Goal: Information Seeking & Learning: Learn about a topic

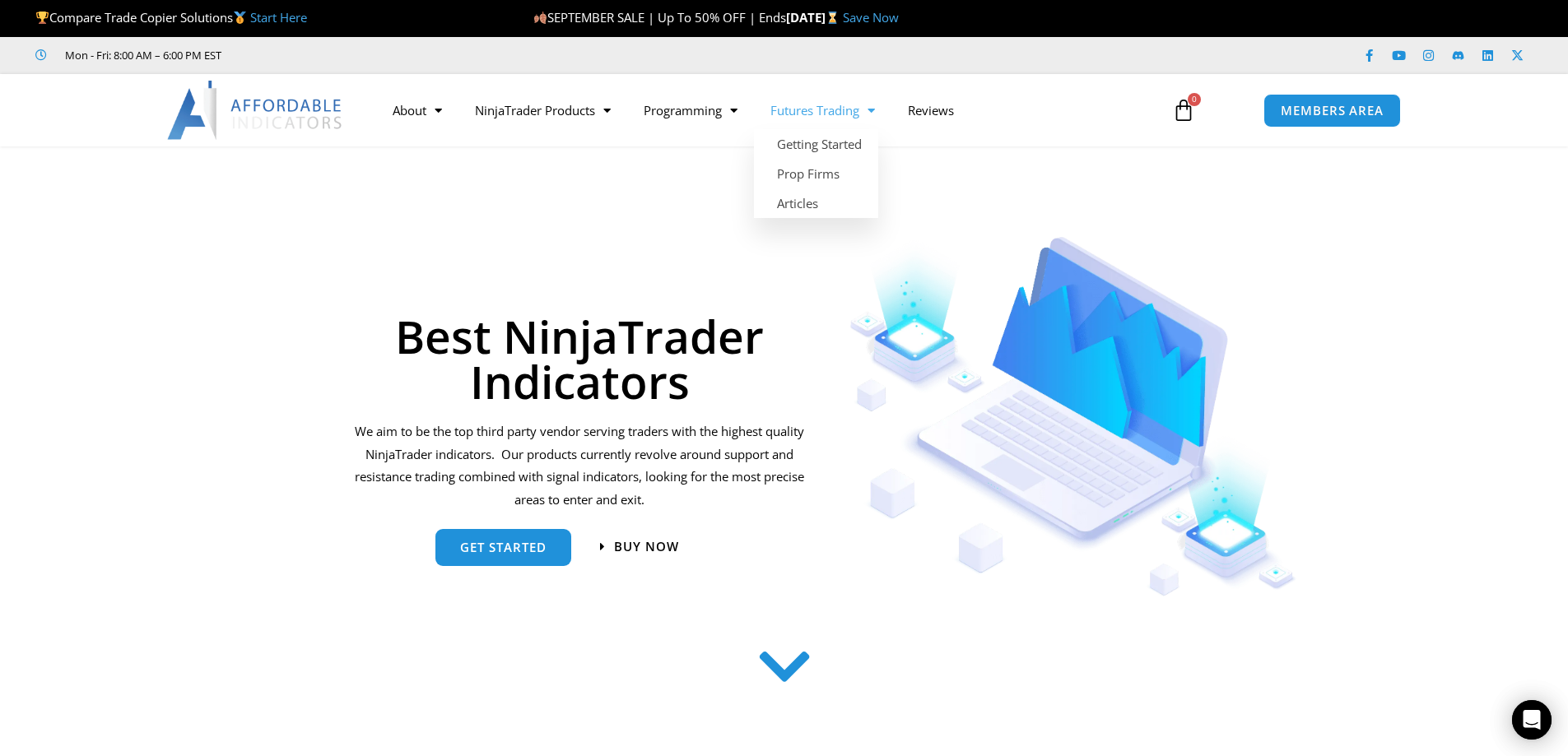
click at [839, 115] on link "Futures Trading" at bounding box center [823, 110] width 138 height 38
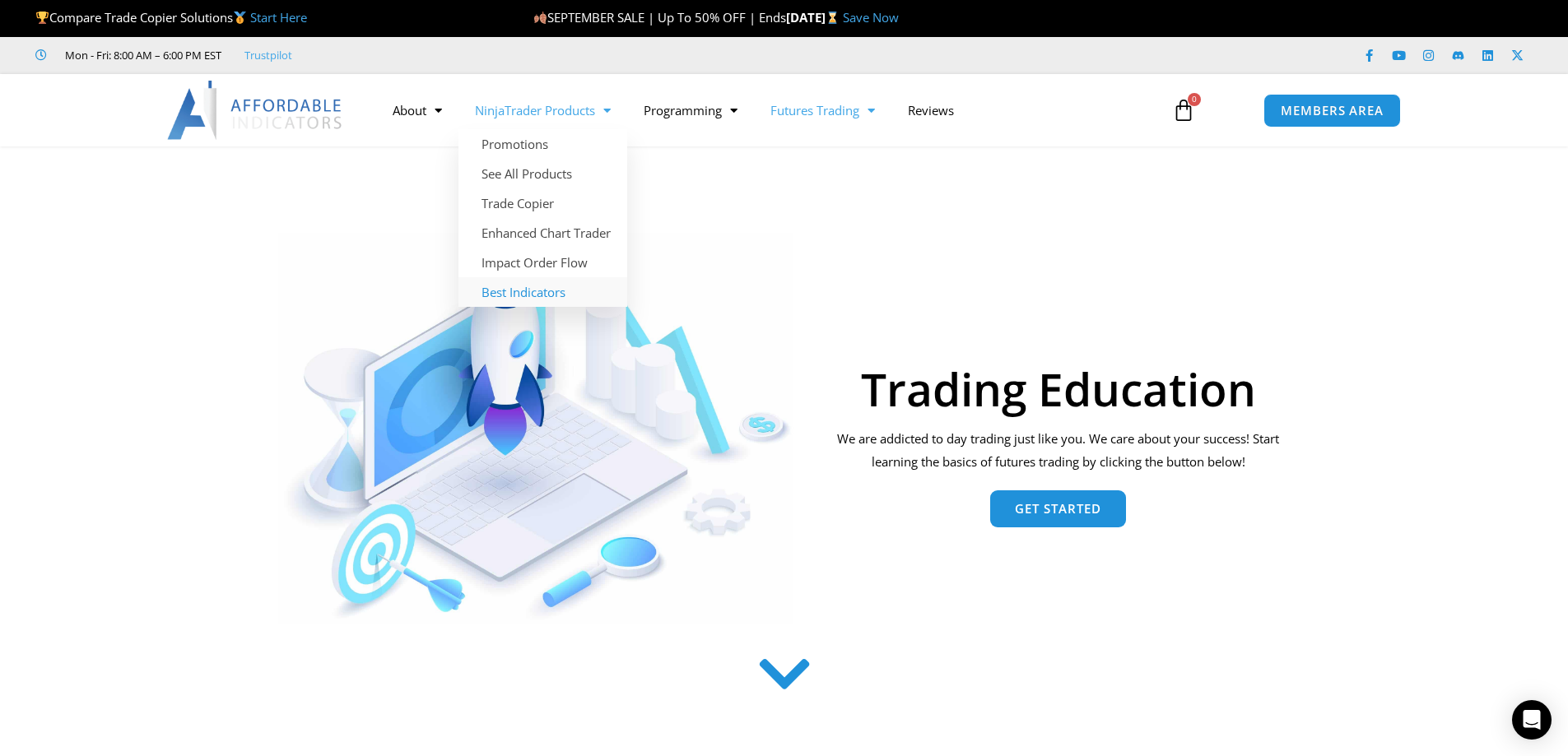
click at [558, 286] on link "Best Indicators" at bounding box center [543, 292] width 169 height 29
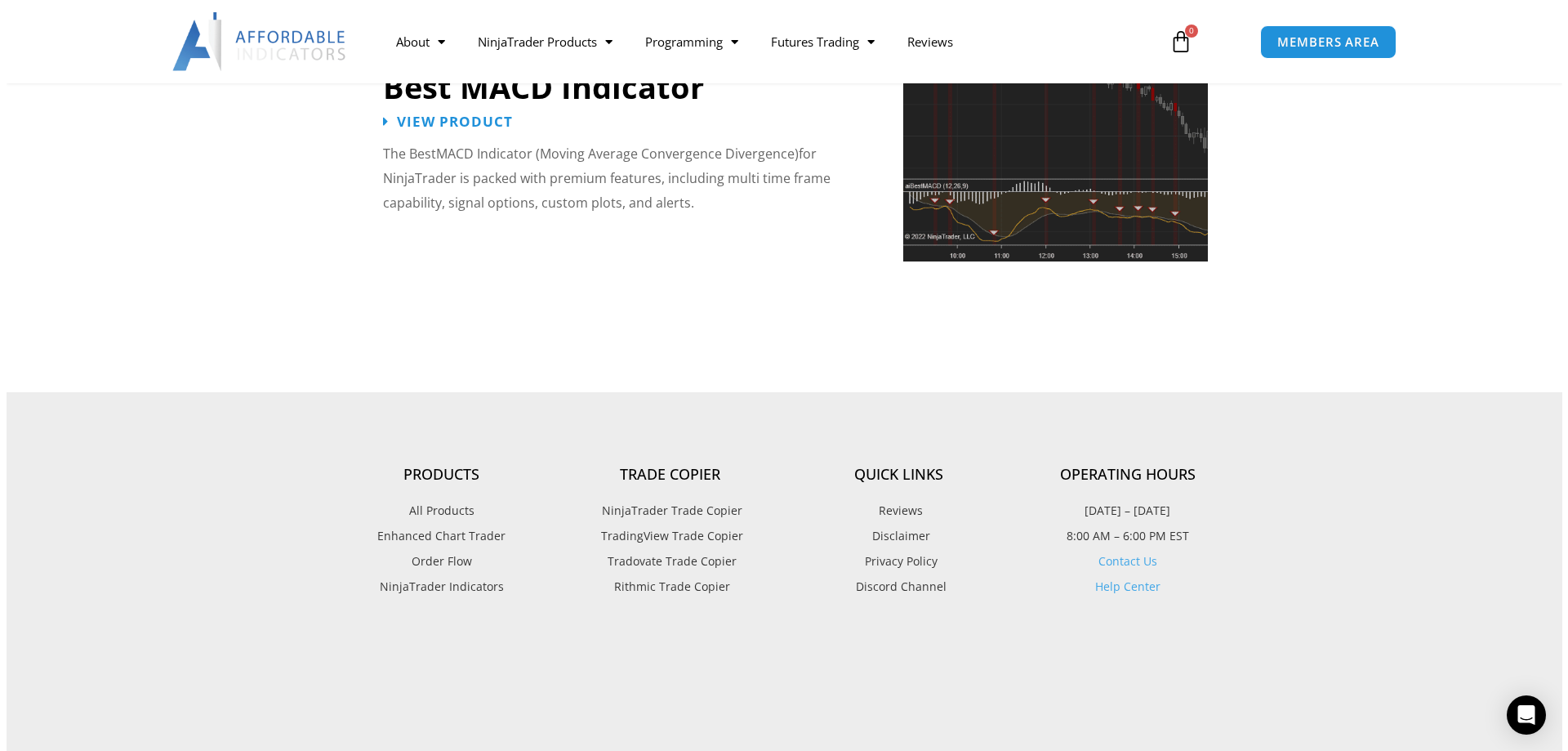
scroll to position [3814, 0]
